Goal: Transaction & Acquisition: Purchase product/service

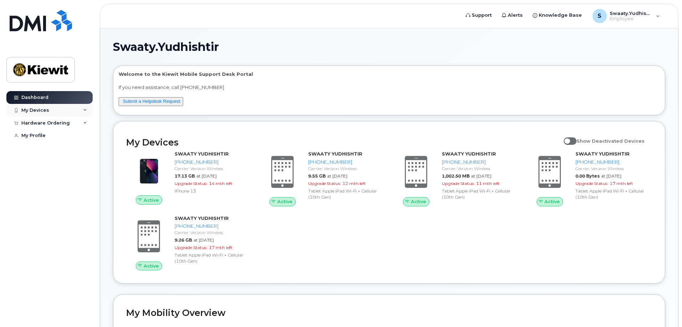
click at [84, 111] on icon at bounding box center [85, 111] width 4 height 4
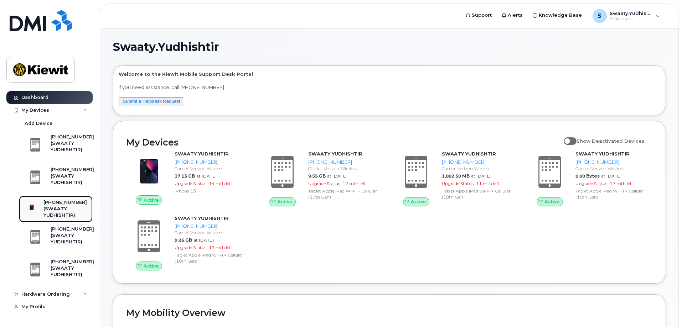
click at [67, 210] on div "(SWAATY YUDHISHTIR)" at bounding box center [64, 212] width 43 height 13
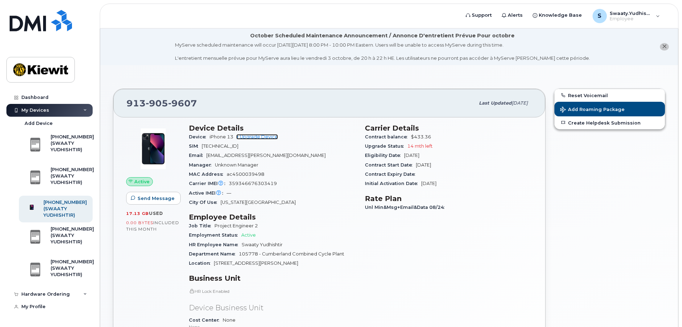
click at [270, 137] on link "+ Upgrade Device" at bounding box center [257, 136] width 42 height 5
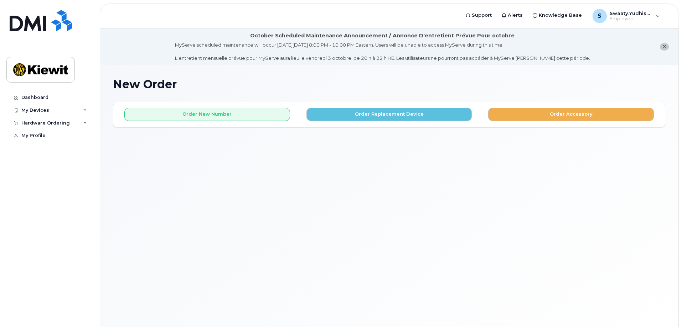
drag, startPoint x: 402, startPoint y: 191, endPoint x: 413, endPoint y: 158, distance: 34.6
click at [402, 191] on div "New Order × Share This Order If you want to allow others to create or edit orde…" at bounding box center [389, 205] width 578 height 280
click at [434, 116] on button "Order Replacement Device" at bounding box center [389, 114] width 166 height 13
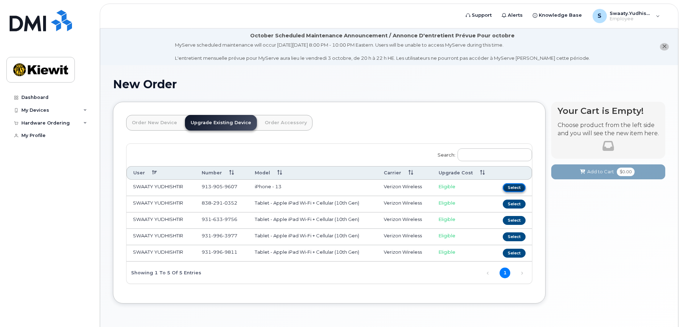
click at [517, 187] on button "Select" at bounding box center [513, 187] width 23 height 9
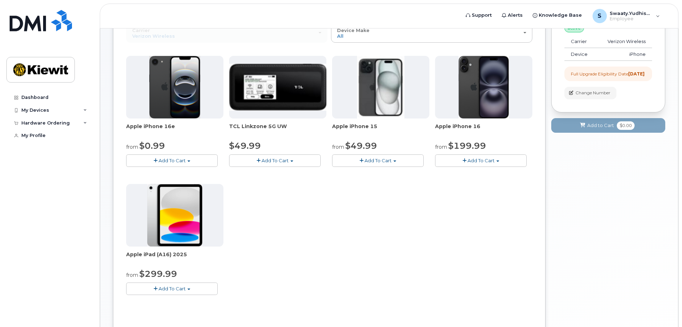
scroll to position [107, 0]
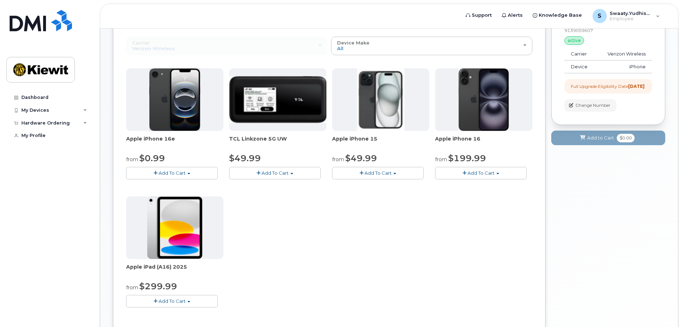
click at [494, 174] on span "Add To Cart" at bounding box center [480, 173] width 27 height 6
click at [491, 185] on link "$929.99 - 2 Year Term (256 GB)" at bounding box center [485, 186] width 96 height 9
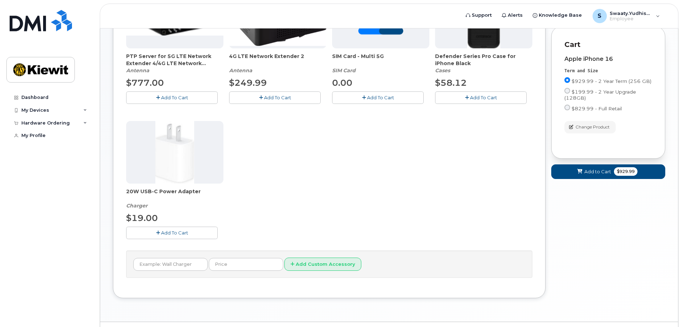
scroll to position [214, 0]
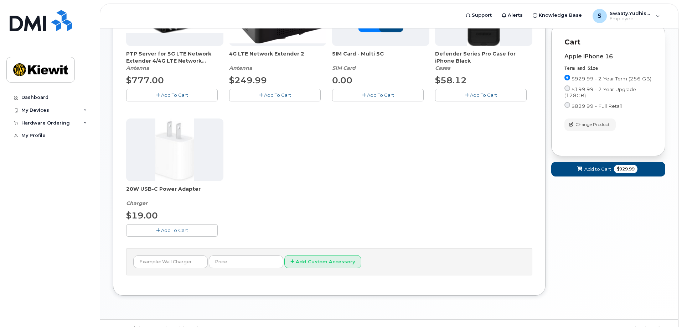
drag, startPoint x: 584, startPoint y: 217, endPoint x: 587, endPoint y: 206, distance: 10.7
click at [584, 217] on div "Your Cart is Empty! Choose product from the left side and you will see the new …" at bounding box center [608, 97] width 114 height 418
click at [600, 173] on span "Add to Cart" at bounding box center [597, 169] width 27 height 7
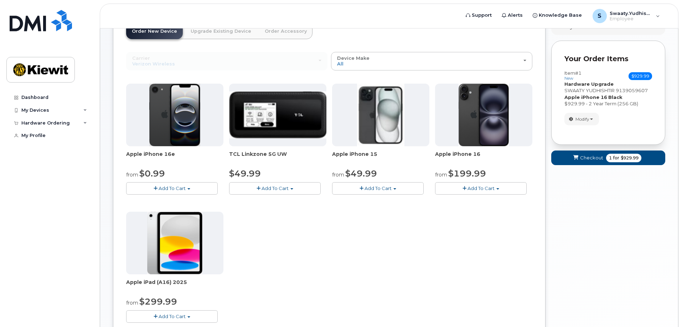
scroll to position [0, 0]
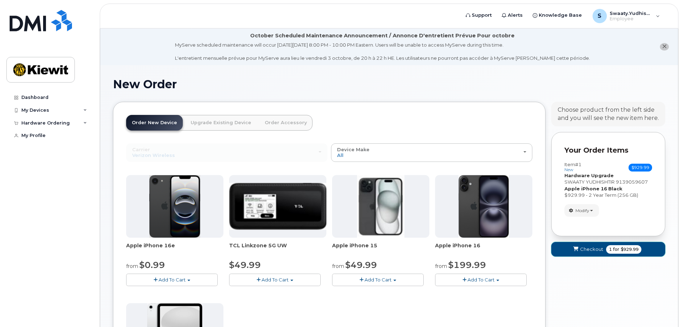
click at [614, 250] on span "for" at bounding box center [615, 249] width 9 height 6
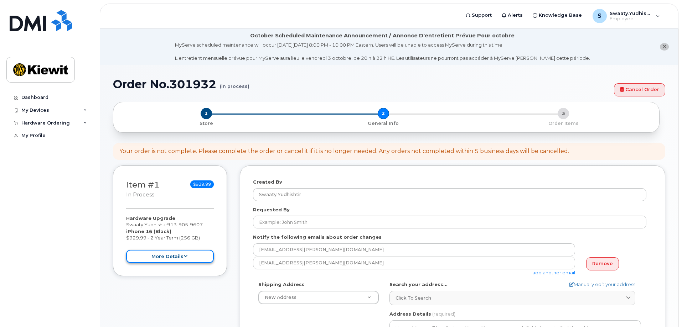
click at [180, 256] on button "more details" at bounding box center [170, 256] width 88 height 13
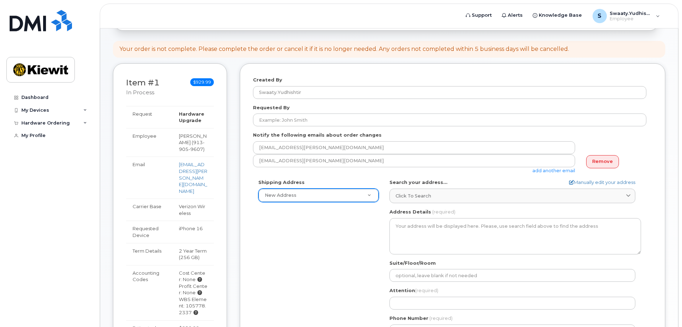
scroll to position [138, 0]
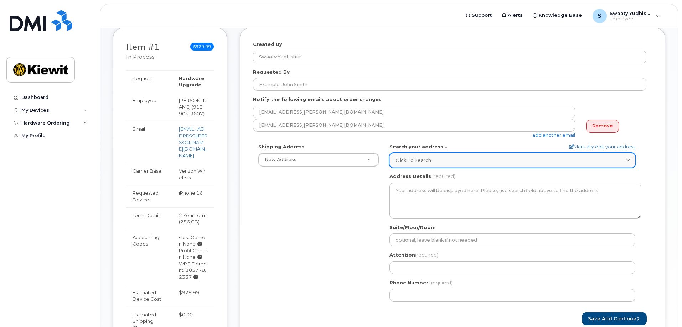
click at [450, 160] on div "Click to search" at bounding box center [512, 160] width 234 height 7
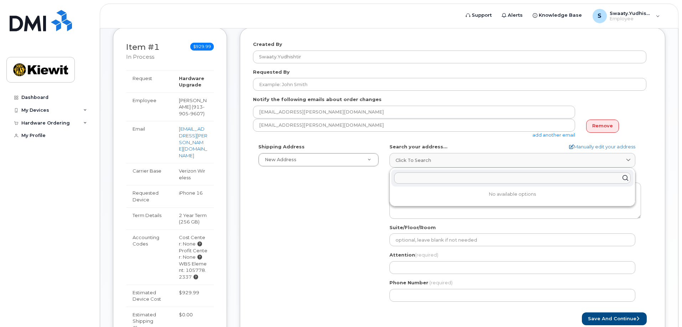
click at [323, 193] on div "Shipping Address New Address New Address AB Search your address... Manually edi…" at bounding box center [449, 225] width 393 height 163
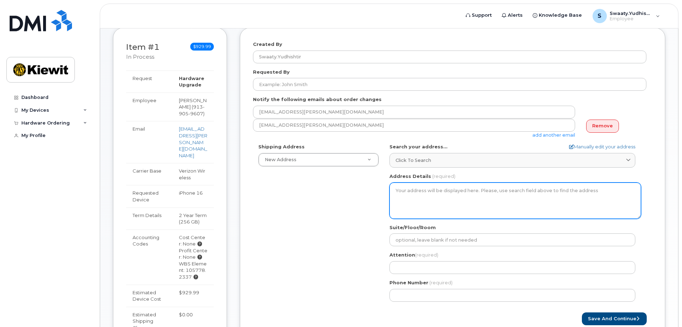
click at [439, 189] on textarea "Address Details" at bounding box center [514, 201] width 251 height 36
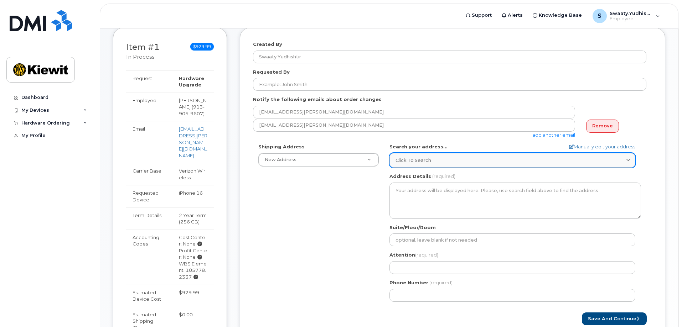
click at [456, 162] on div "Click to search" at bounding box center [512, 160] width 234 height 7
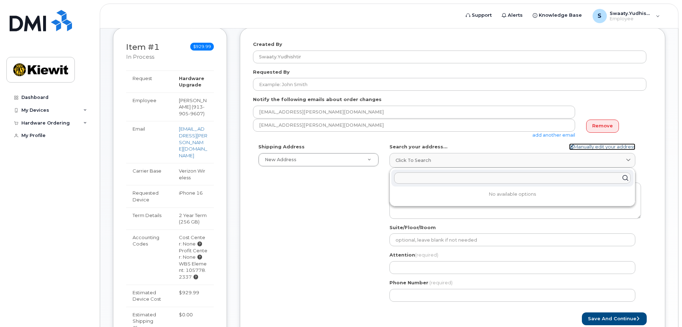
click at [619, 146] on link "Manually edit your address" at bounding box center [602, 147] width 66 height 7
select select
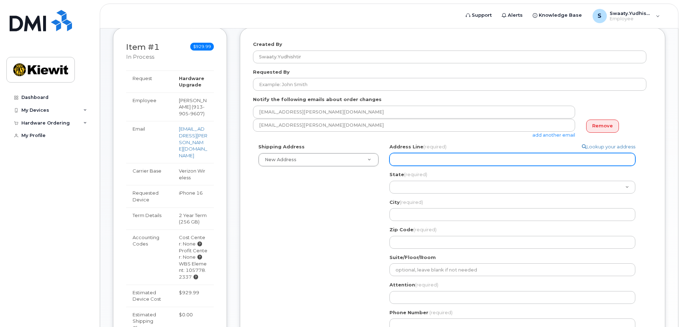
click at [447, 158] on input "Address Line (required)" at bounding box center [512, 159] width 246 height 13
select select
type input "4"
select select
type input "45"
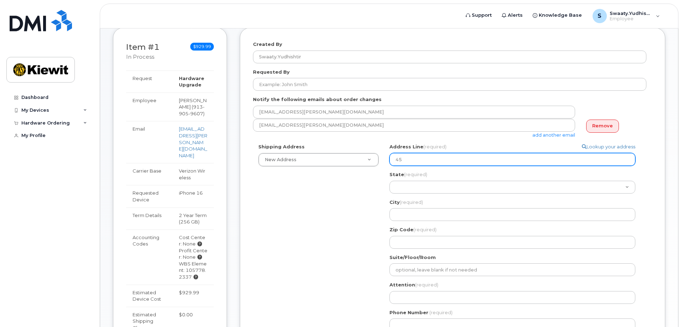
select select
type input "455"
select select
type input "455 O"
select select
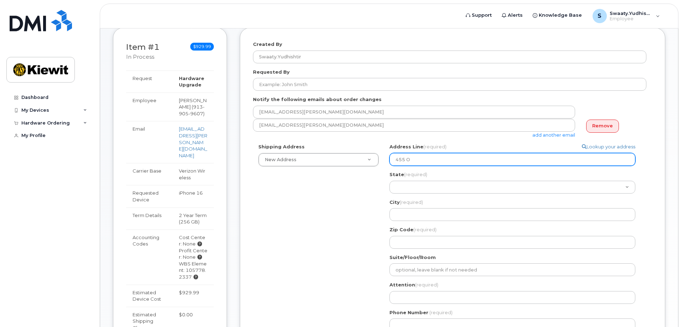
type input "455 Ol"
select select
type input "455 Old"
select select
type input "455 Old S"
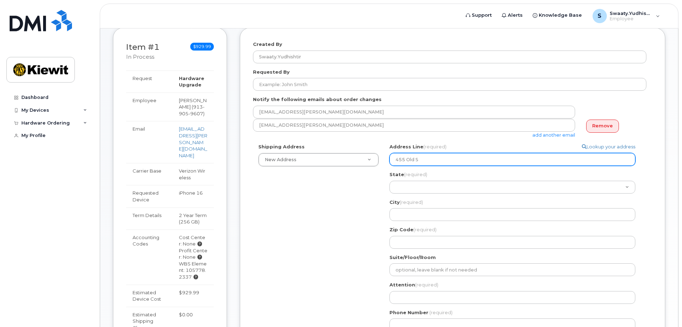
select select
type input "455 Old Sc"
select select
type input "455 Old Sco"
select select
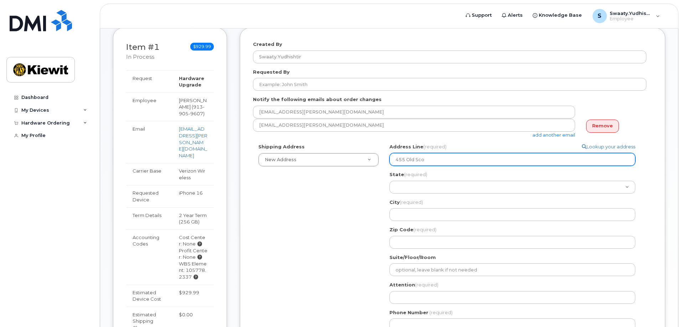
type input "455 Old Scot"
select select
type input "455 Old Scott"
select select
type input "455 Old Scott R"
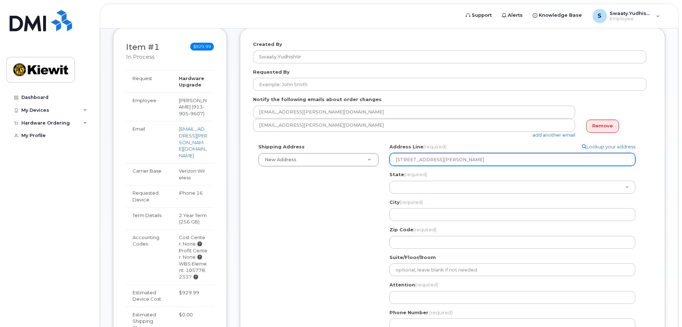
select select
type input "455 Old Scott Ro"
select select
type input "455 Old Scott Roa"
select select
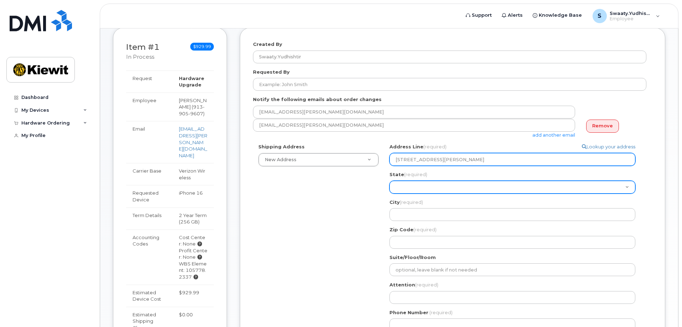
type input "455 Old Scott Road"
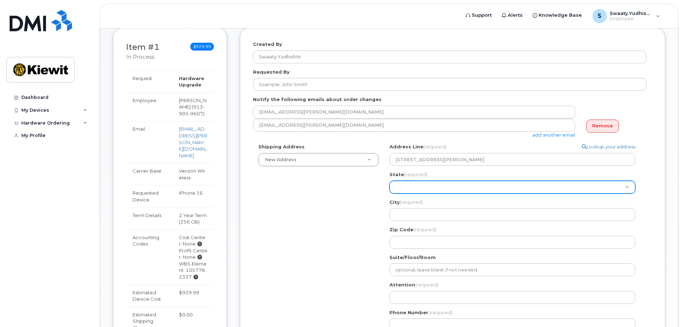
click at [445, 192] on select "Alabama Alaska American Samoa Arizona Arkansas California Colorado Connecticut …" at bounding box center [512, 187] width 246 height 13
select select "TN"
click at [389, 181] on select "Alabama Alaska American Samoa Arizona Arkansas California Colorado Connecticut …" at bounding box center [512, 187] width 246 height 13
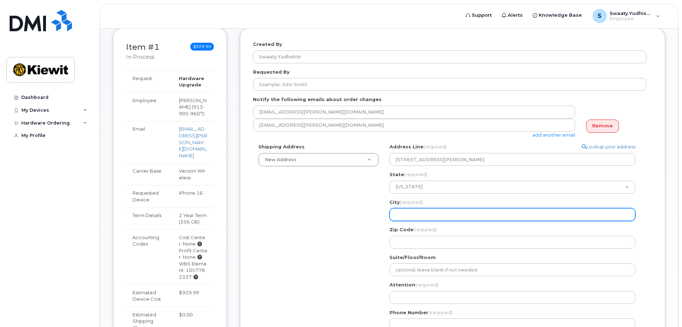
click at [431, 212] on input "City (required)" at bounding box center [512, 214] width 246 height 13
select select
type input "c"
select select
type input "cu"
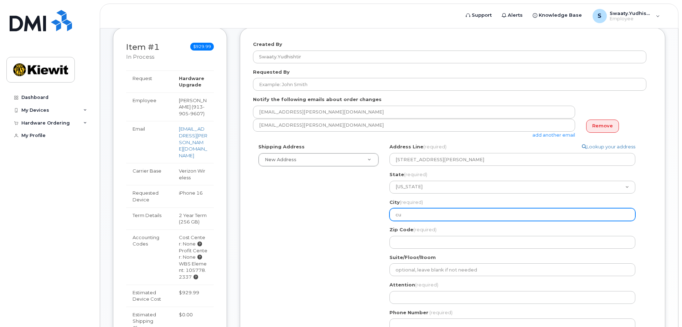
select select
type input "cum"
select select
type input "cumb"
select select
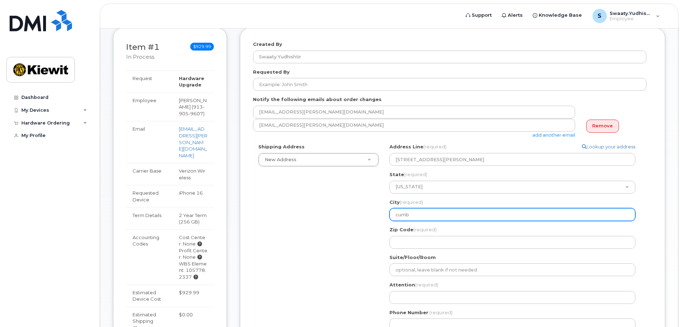
type input "cumbe"
select select
type input "cumber"
select select
type input "cumberla"
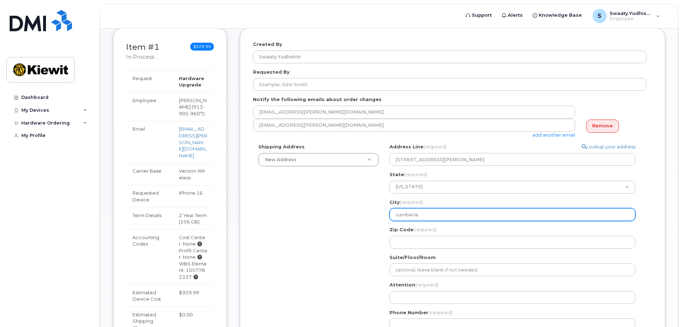
select select
type input "cumberlan"
select select
type input "cumberland"
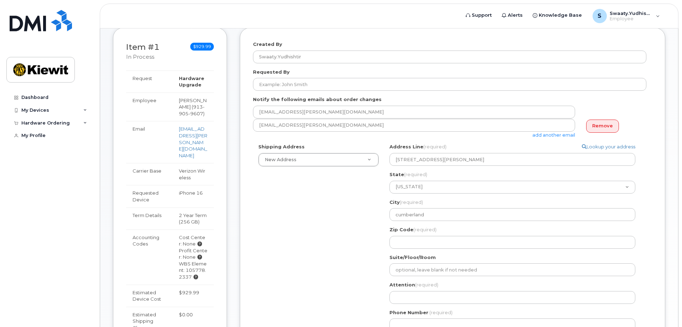
click at [334, 241] on div "Shipping Address New Address New Address TN cumberland Search your address... M…" at bounding box center [449, 240] width 393 height 193
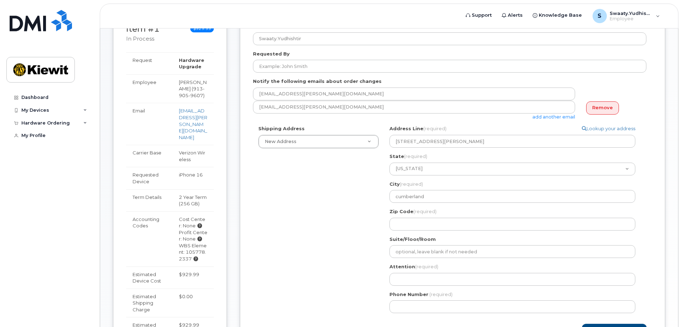
scroll to position [173, 0]
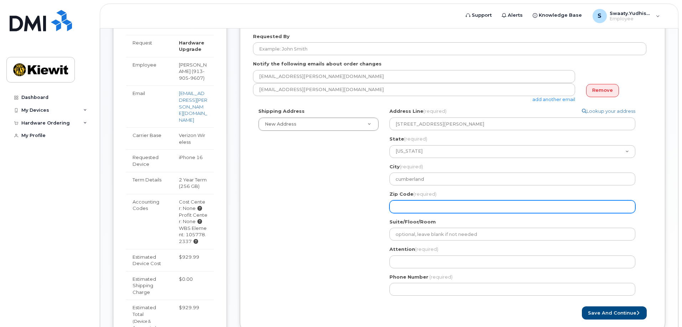
drag, startPoint x: 411, startPoint y: 209, endPoint x: 473, endPoint y: 204, distance: 62.1
click at [411, 209] on input "Zip Code (required)" at bounding box center [512, 206] width 246 height 13
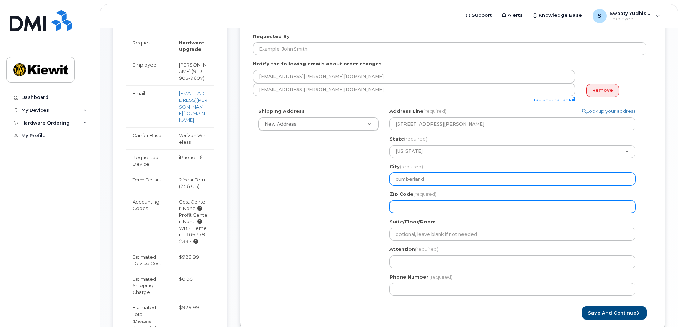
select select
type input "7"
select select
type input "73"
select select
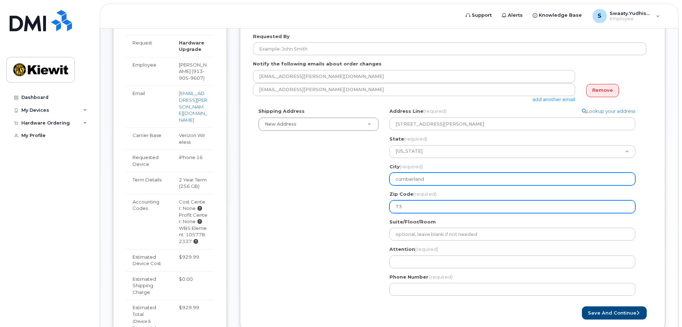
type input "730"
select select
type input "7304"
select select
type input "730"
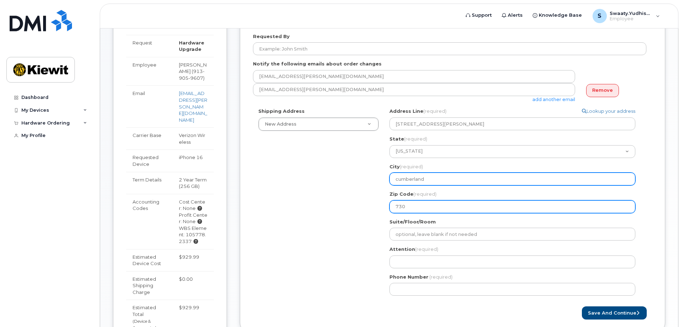
select select
type input "73"
select select
type input "7"
select select
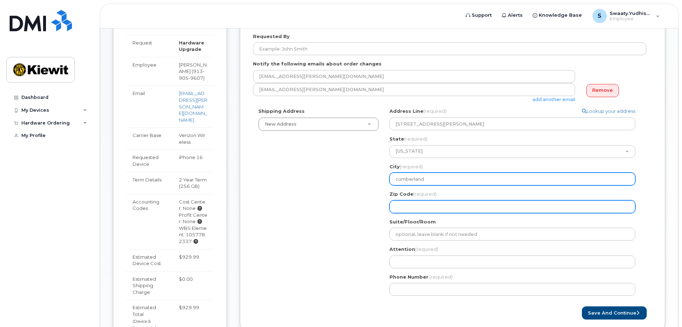
select select
type input "3"
select select
type input "37"
select select
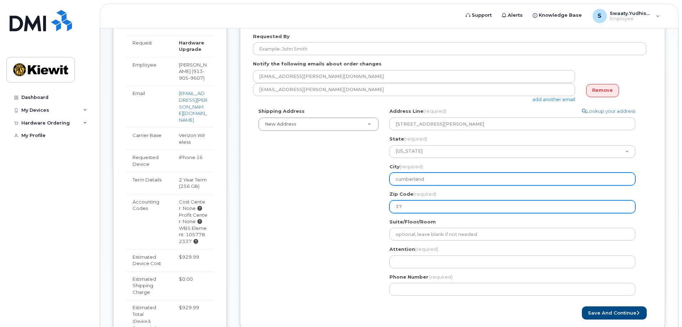
type input "370"
select select
type input "3705"
select select
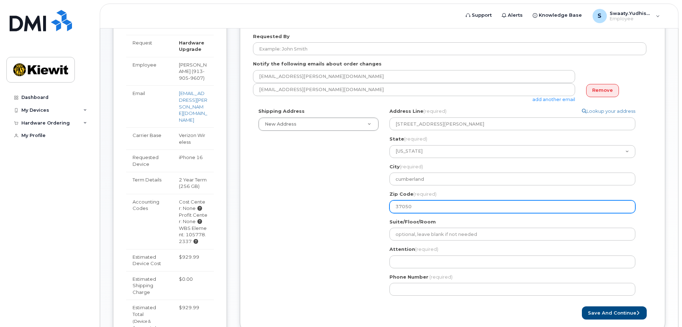
type input "37050"
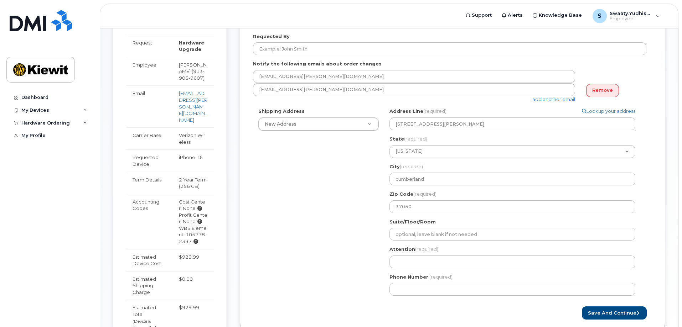
click at [328, 242] on div "Shipping Address New Address New Address TN cumberland Search your address... M…" at bounding box center [449, 204] width 393 height 193
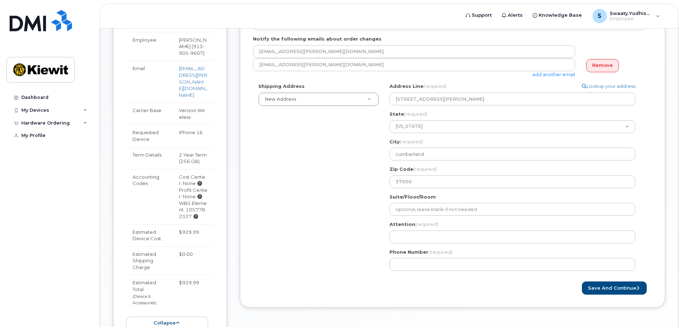
scroll to position [209, 0]
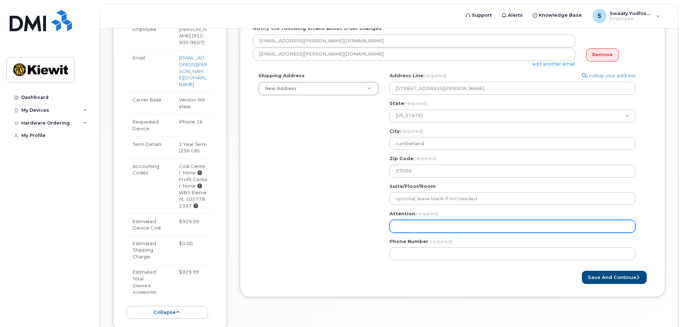
click at [429, 226] on input "Attention (required)" at bounding box center [512, 226] width 246 height 13
select select
type input "S"
select select
type input "Sw"
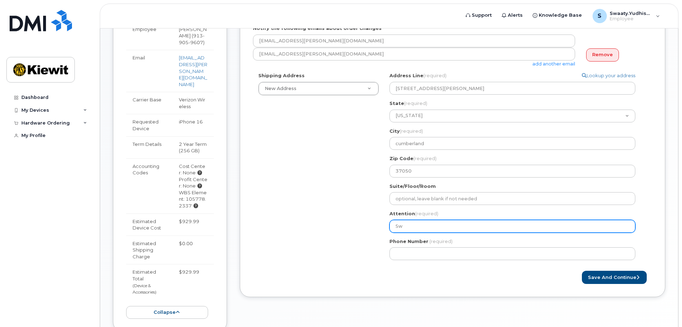
select select
type input "Swa"
select select
type input "Swaa"
select select
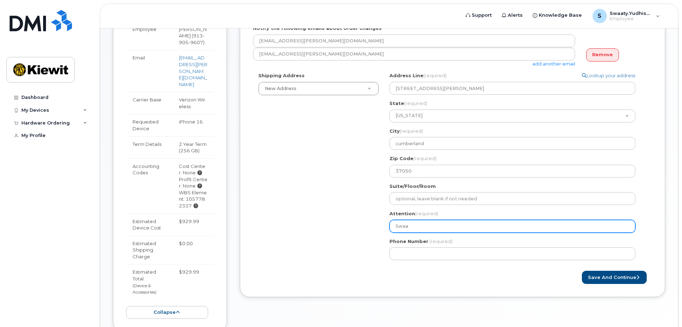
type input "Swaat"
select select
type input "Swaaty"
select select
type input "Swaaty Y"
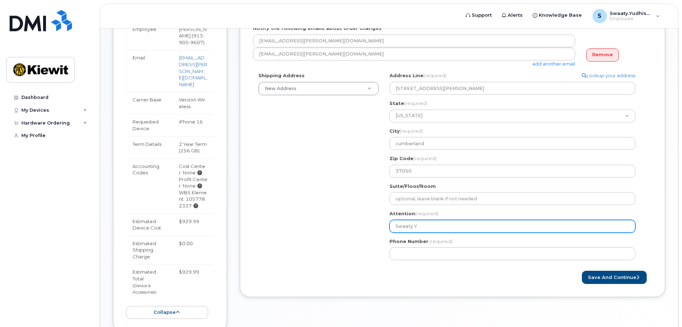
select select
type input "Swaaty Yu"
select select
type input "Swaaty Yud"
select select
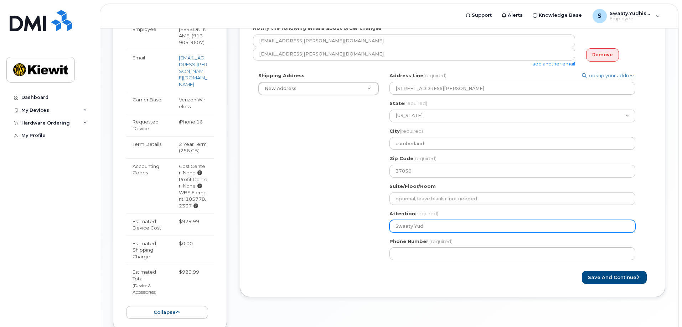
type input "Swaaty Yudh"
select select
type input "Swaaty Yudhi"
select select
type input "Swaaty Yudhis"
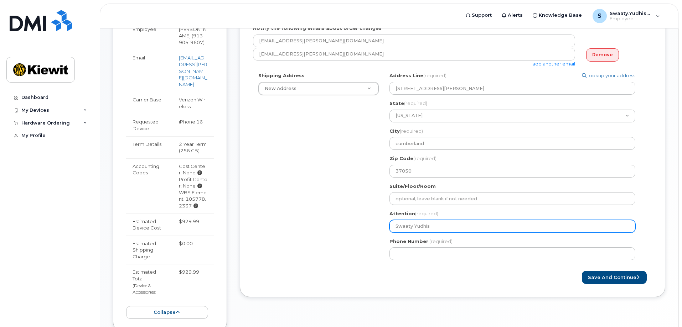
select select
type input "Swaaty Yudhish"
select select
type input "Swaaty Yudhisht"
select select
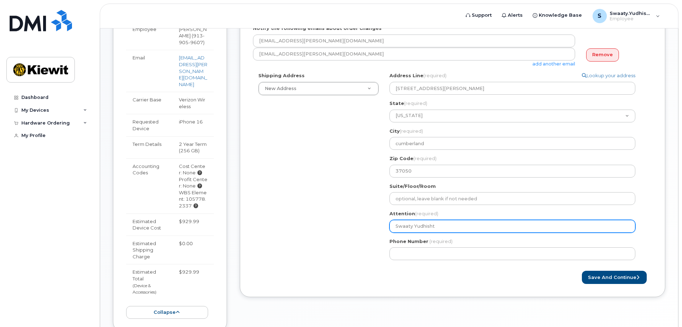
type input "Swaaty Yudhishti"
select select
type input "Swaaty Yudhishtir"
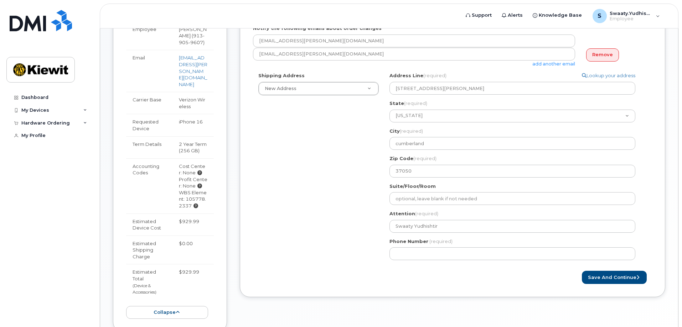
click at [404, 261] on div "TN cumberland Search your address... Manually edit your address Click to search…" at bounding box center [515, 168] width 262 height 193
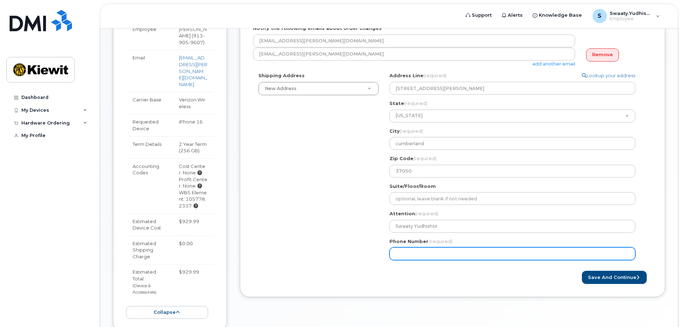
click at [413, 253] on input "Phone Number" at bounding box center [512, 253] width 246 height 13
type input "913905960"
select select
type input "9139059607"
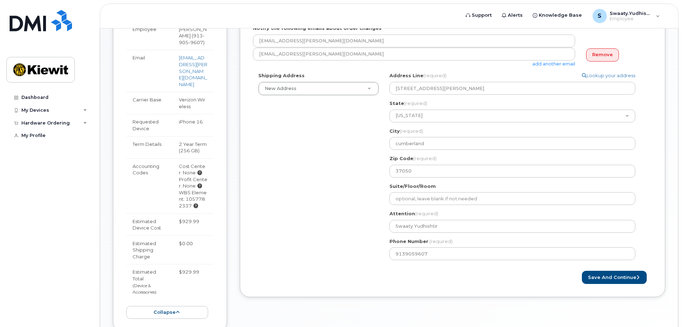
click at [411, 285] on div "Created By Swaaty.Yudhishtir Requested By Notify the following emails about ord…" at bounding box center [452, 127] width 425 height 341
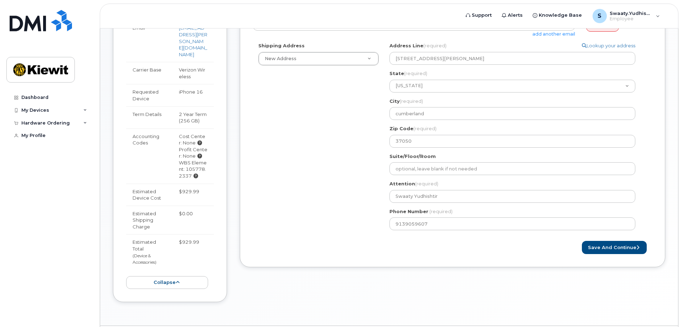
scroll to position [245, 0]
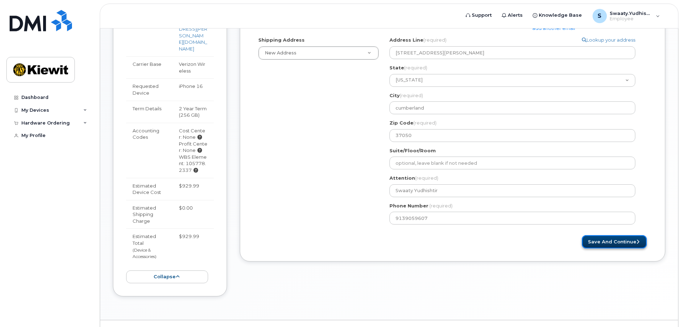
click at [603, 241] on button "Save and Continue" at bounding box center [614, 241] width 65 height 13
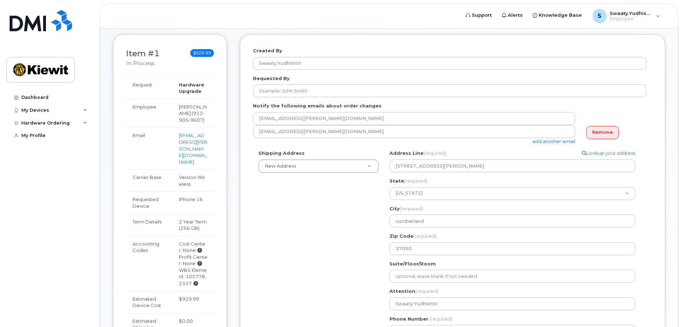
scroll to position [280, 0]
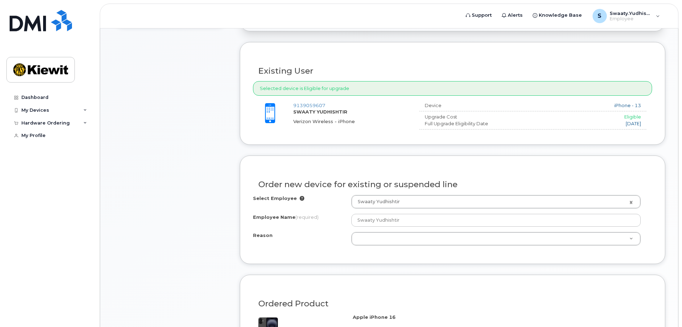
scroll to position [285, 0]
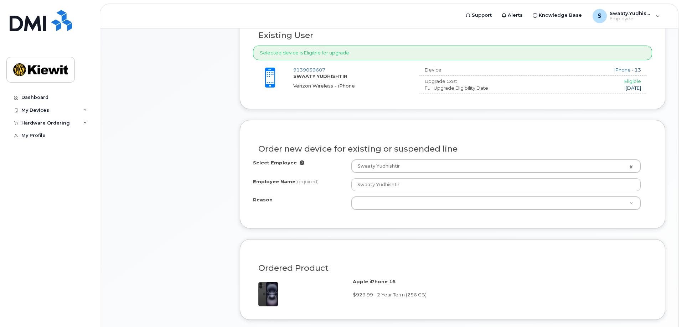
click at [588, 212] on div "Select Employee Swaaty Yudhishtir 2153915 Employee Name (required) Swaaty Yudhi…" at bounding box center [452, 188] width 399 height 56
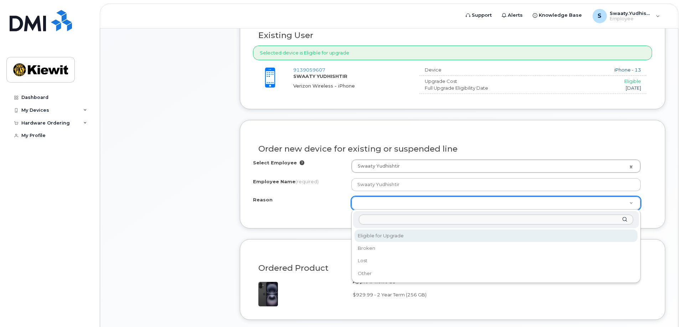
select select "eligible_for_upgrade"
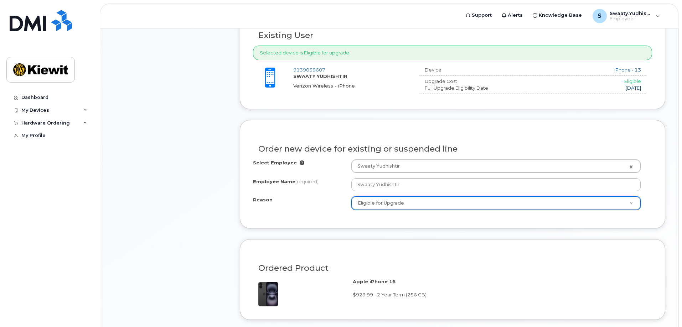
click at [421, 235] on form "Existing User Additional cost to upgrading the device $0.00 Selected device is …" at bounding box center [452, 269] width 425 height 526
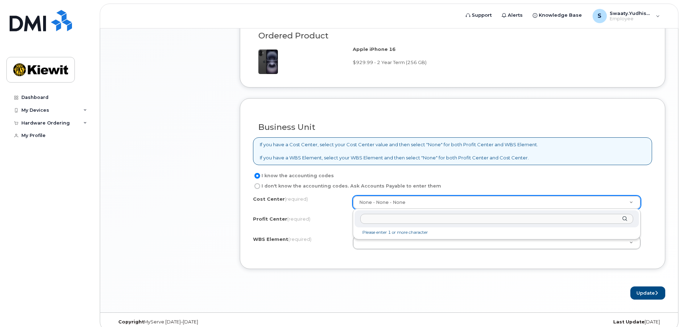
scroll to position [526, 0]
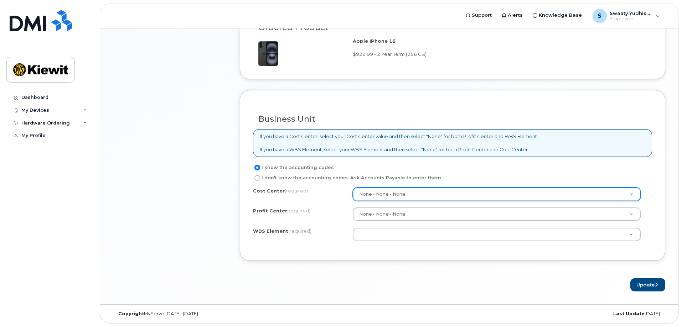
click at [413, 244] on div "Cost Center (required) None - None - None None Profit Center (required) None - …" at bounding box center [452, 218] width 399 height 61
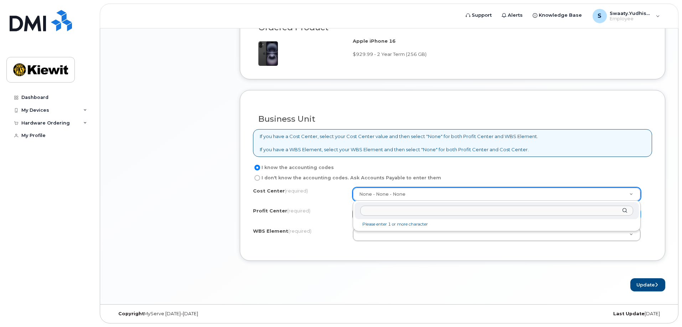
click at [411, 214] on input "text" at bounding box center [496, 211] width 273 height 10
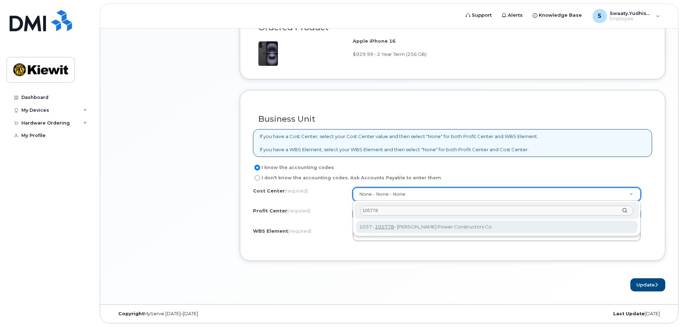
type input "105778"
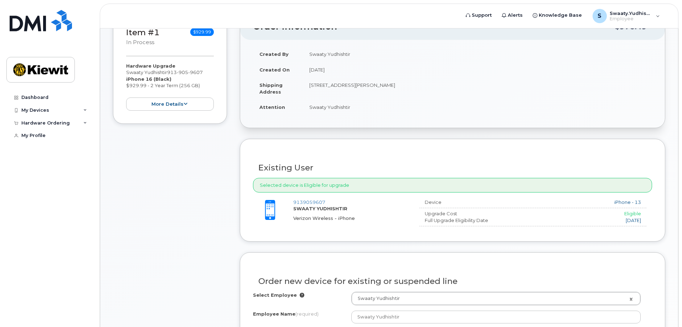
scroll to position [27, 0]
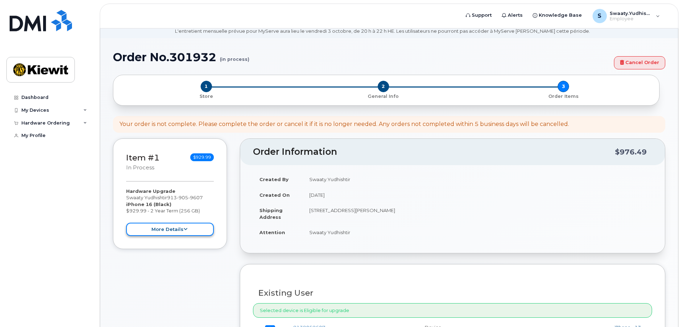
click at [181, 226] on button "more details" at bounding box center [170, 229] width 88 height 13
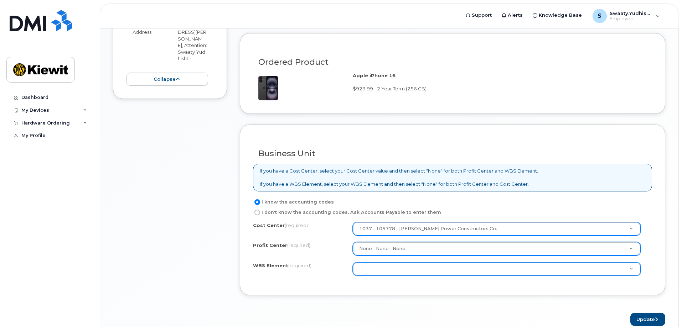
scroll to position [526, 0]
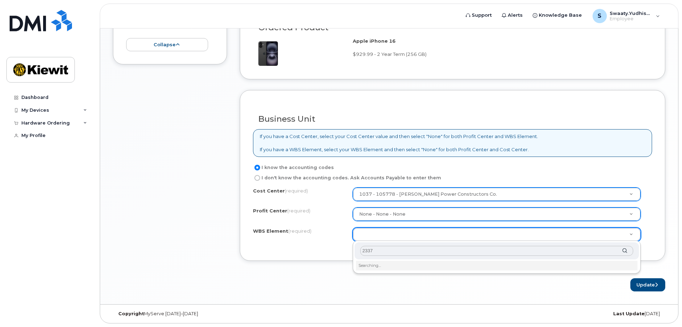
click at [362, 250] on input "2337" at bounding box center [496, 251] width 273 height 10
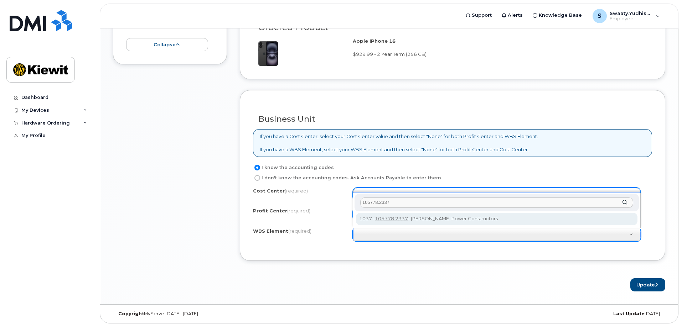
type input "105778.2337"
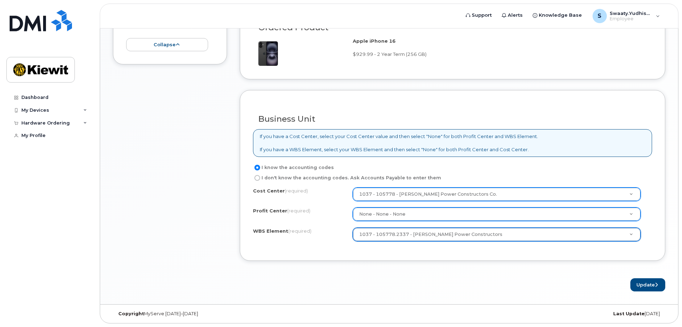
click at [421, 250] on div "Business Unit If you have a Cost Center, select your Cost Center value and then…" at bounding box center [452, 175] width 425 height 171
click at [646, 287] on button "Update" at bounding box center [647, 284] width 35 height 13
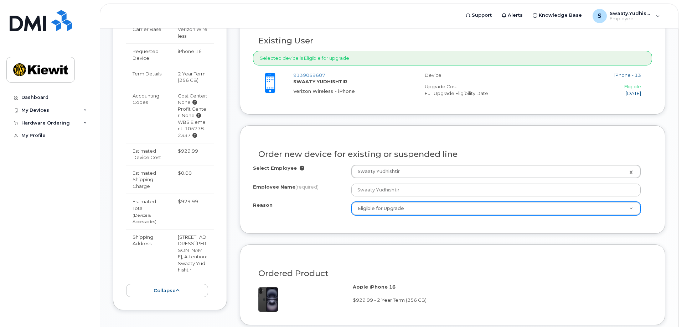
scroll to position [276, 0]
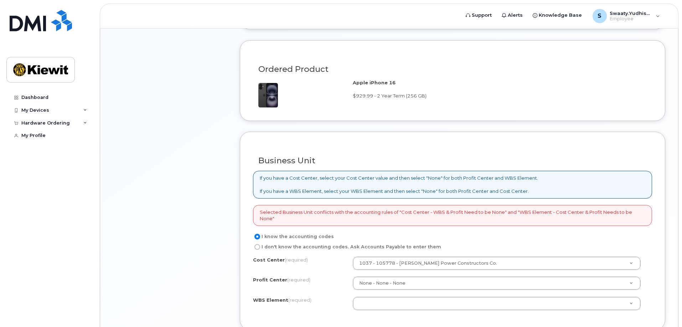
scroll to position [499, 0]
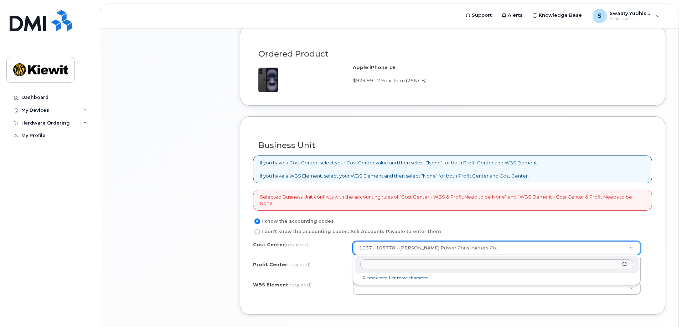
click at [625, 266] on div at bounding box center [496, 264] width 284 height 17
click at [397, 274] on div "Please enter 1 or more character" at bounding box center [497, 270] width 288 height 31
click at [388, 282] on div "Please enter 1 or more character" at bounding box center [497, 270] width 288 height 31
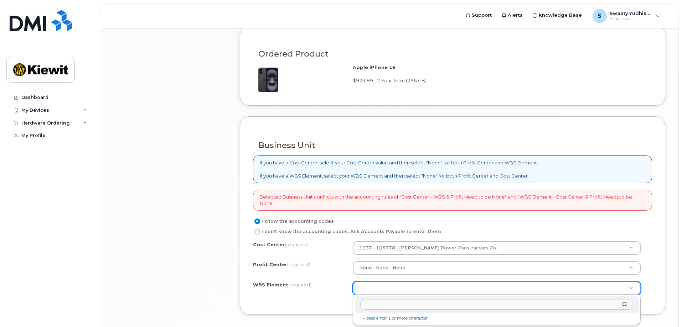
click at [398, 318] on li "Please enter 1 or more character" at bounding box center [496, 318] width 281 height 7
click at [625, 305] on div at bounding box center [496, 304] width 284 height 17
type input "2"
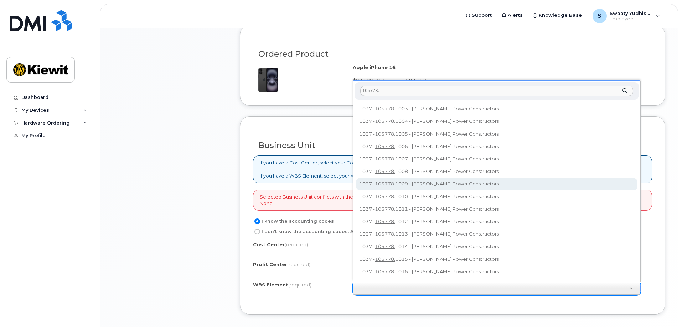
scroll to position [0, 0]
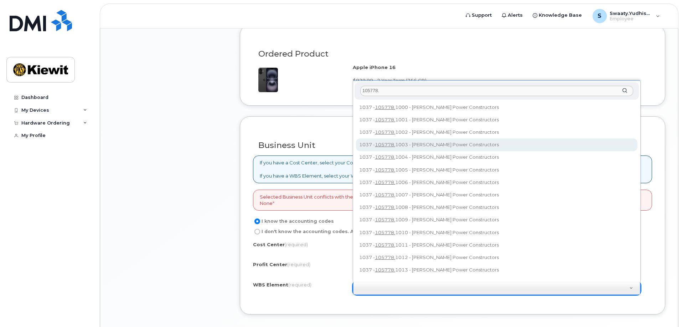
type input "105778."
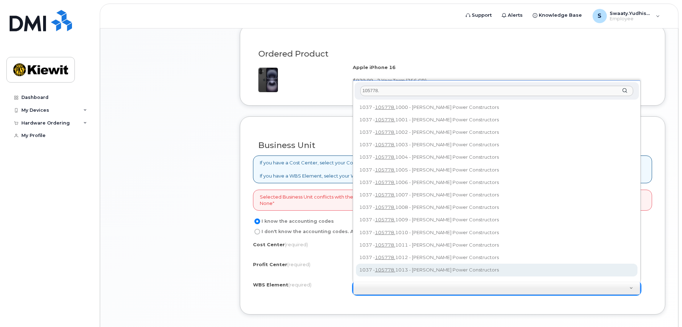
scroll to position [6, 0]
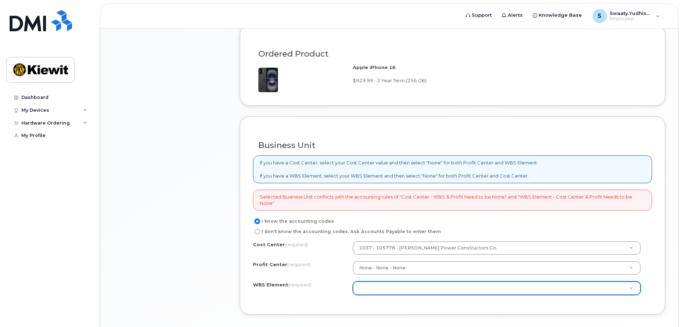
click at [258, 231] on input "I don't know the accounting codes. Ask Accounts Payable to enter them" at bounding box center [257, 232] width 6 height 6
radio input "true"
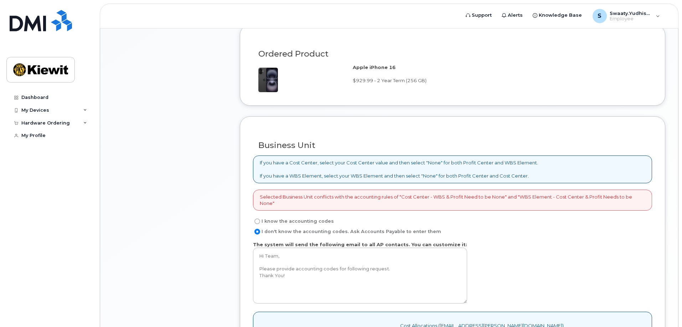
click at [258, 221] on input "I know the accounting codes" at bounding box center [257, 222] width 6 height 6
radio input "true"
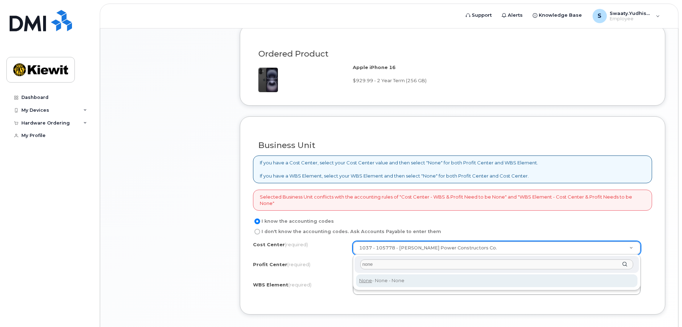
type input "none"
type input "None"
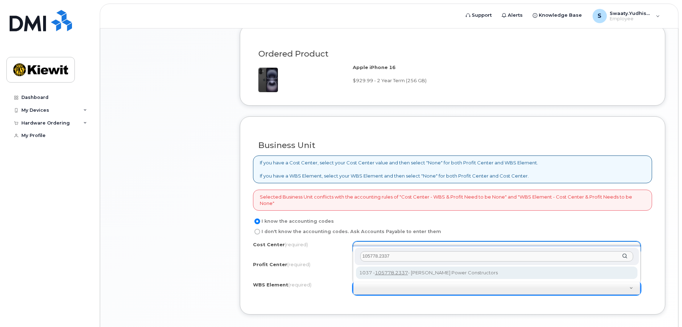
type input "105778.2337"
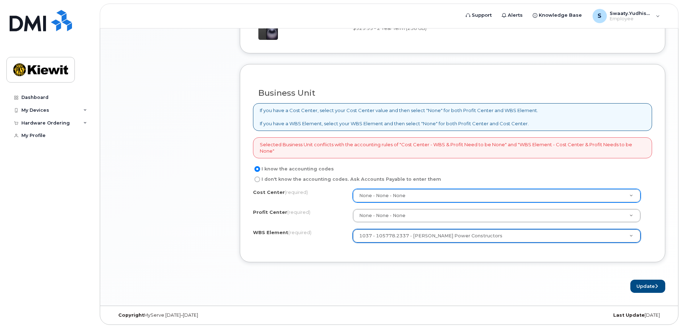
scroll to position [553, 0]
click at [647, 282] on button "Update" at bounding box center [647, 284] width 35 height 13
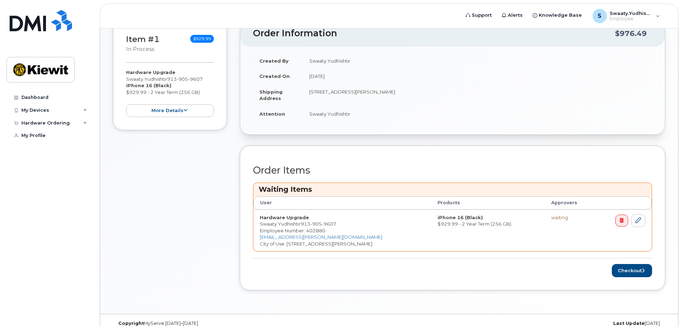
scroll to position [178, 0]
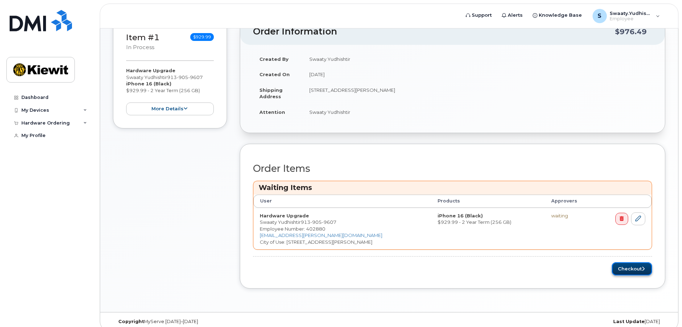
click at [636, 271] on button "Checkout" at bounding box center [631, 268] width 40 height 13
